Goal: Find specific page/section: Find specific page/section

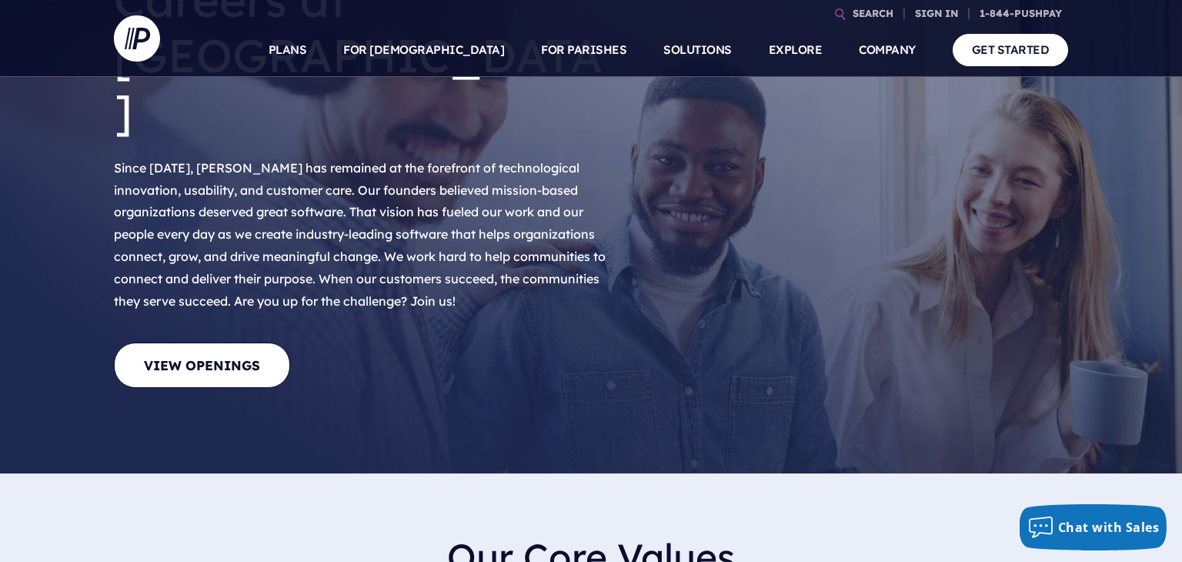
scroll to position [177, 0]
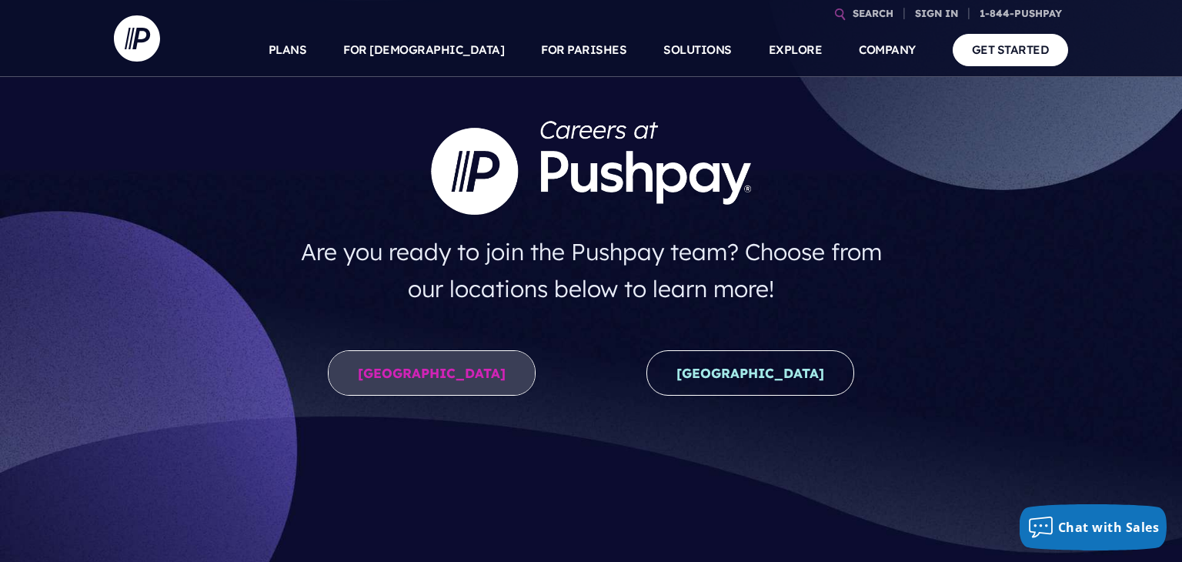
scroll to position [73, 0]
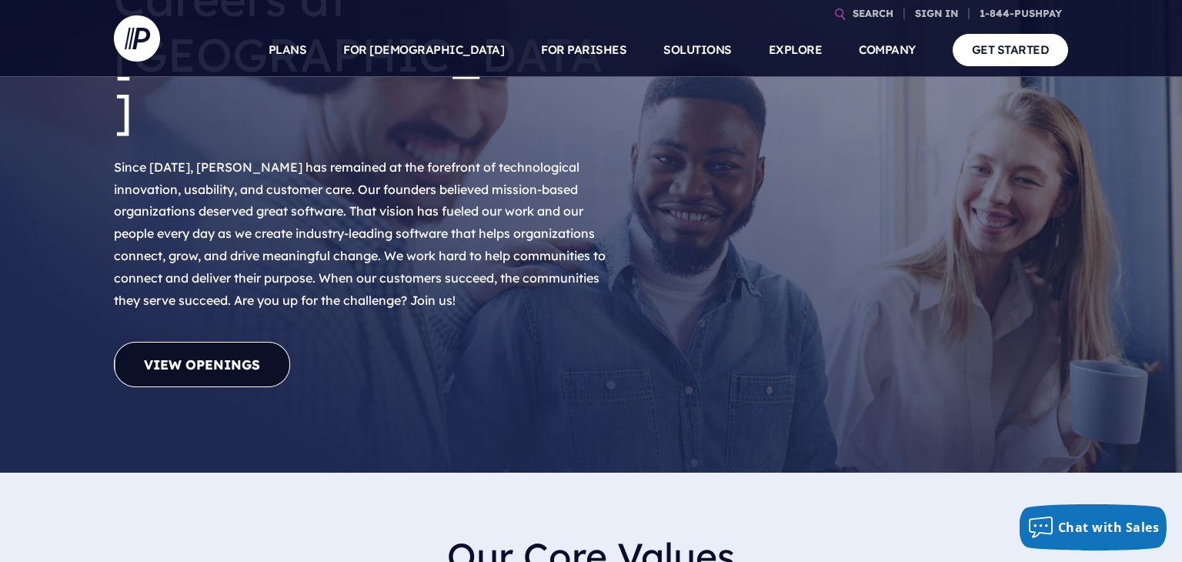
click at [234, 342] on link "View Openings" at bounding box center [202, 364] width 176 height 45
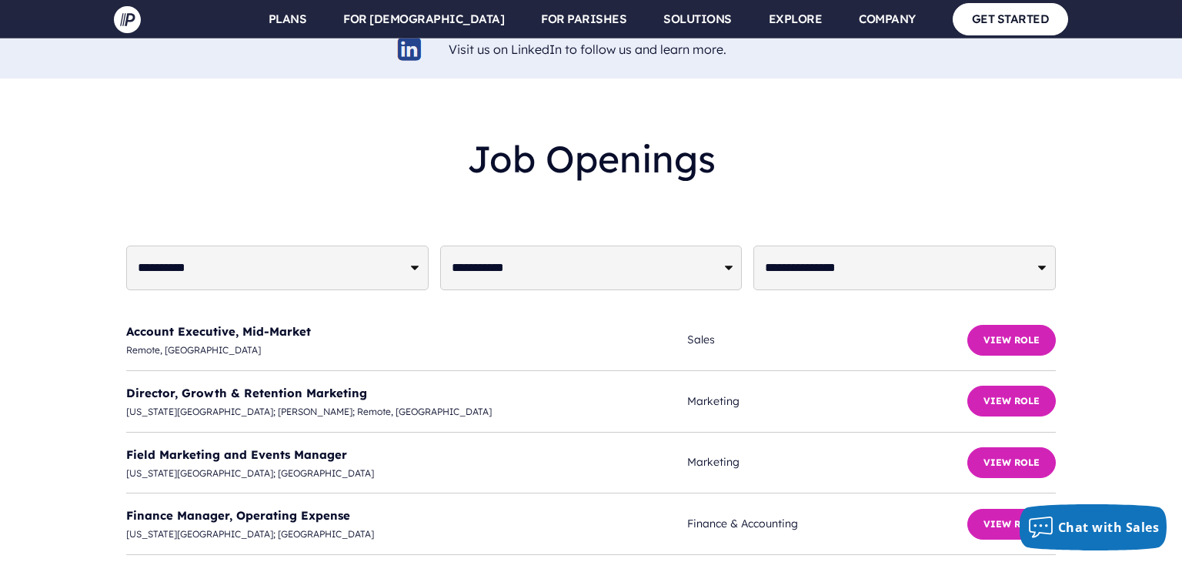
scroll to position [3717, 0]
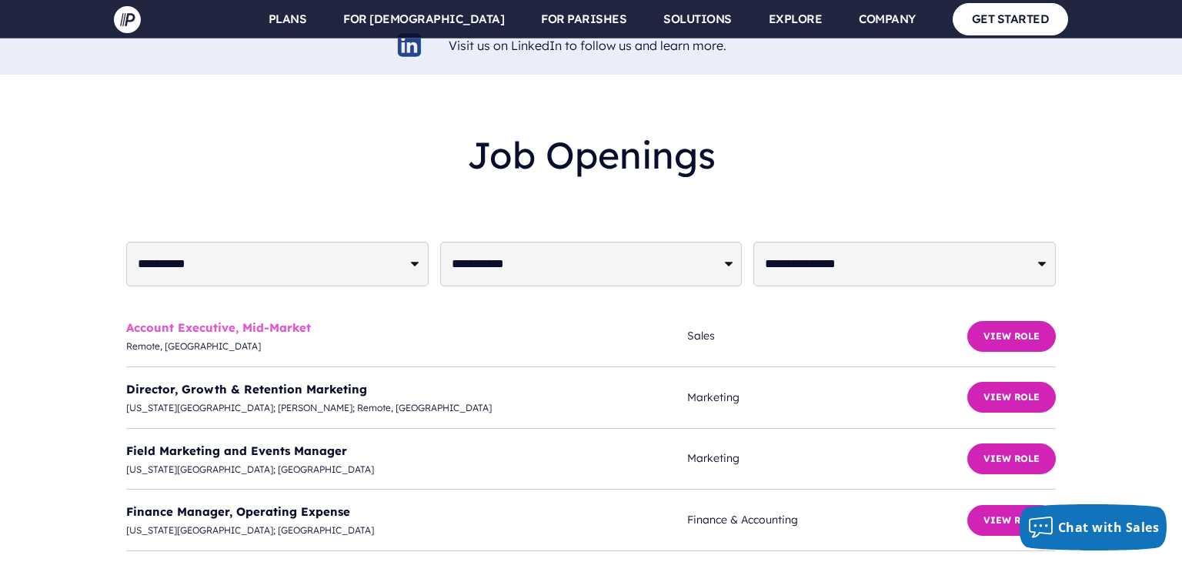
click at [289, 320] on link "Account Executive, Mid-Market" at bounding box center [218, 327] width 185 height 15
